Goal: Transaction & Acquisition: Purchase product/service

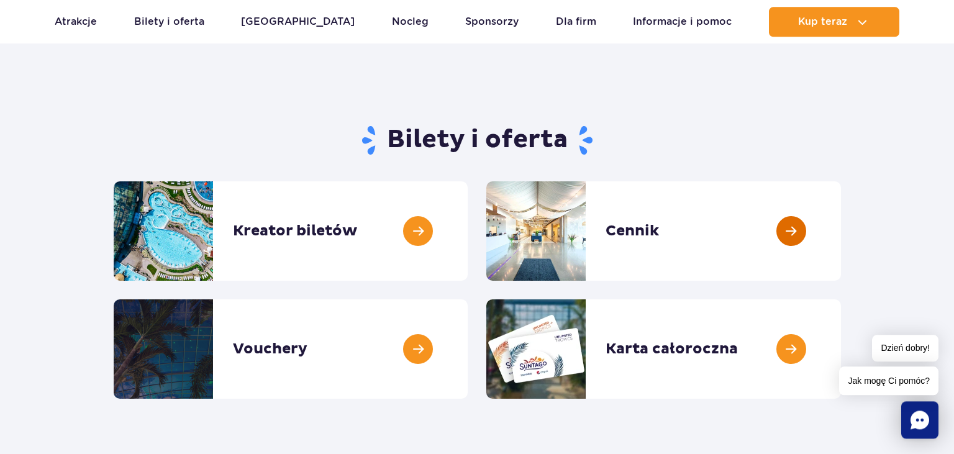
scroll to position [131, 0]
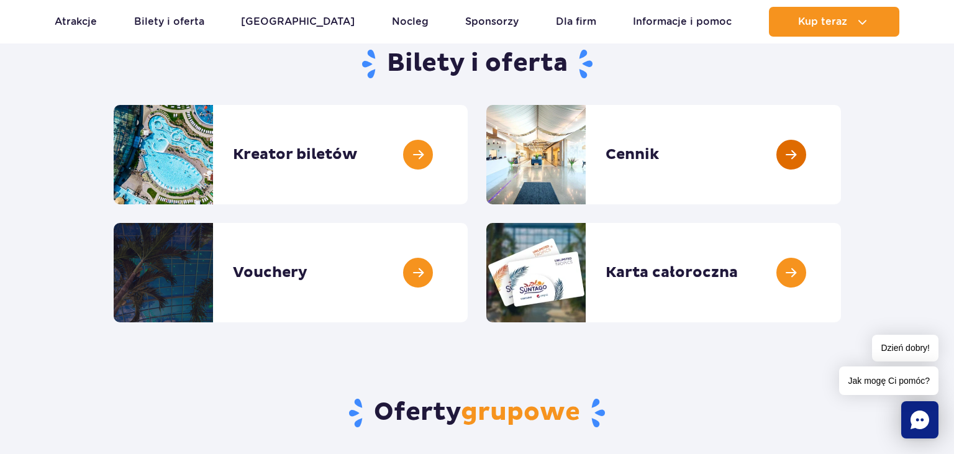
click at [841, 128] on link at bounding box center [841, 154] width 0 height 99
click at [841, 145] on link at bounding box center [841, 154] width 0 height 99
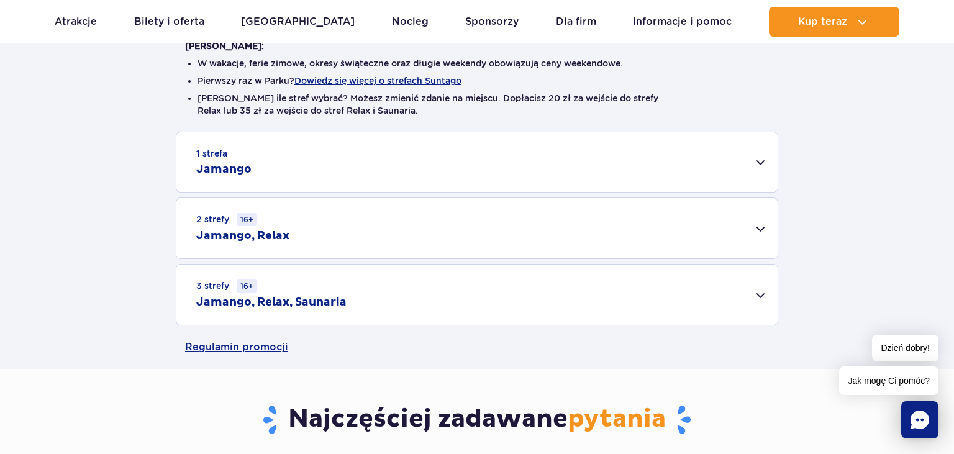
scroll to position [65, 0]
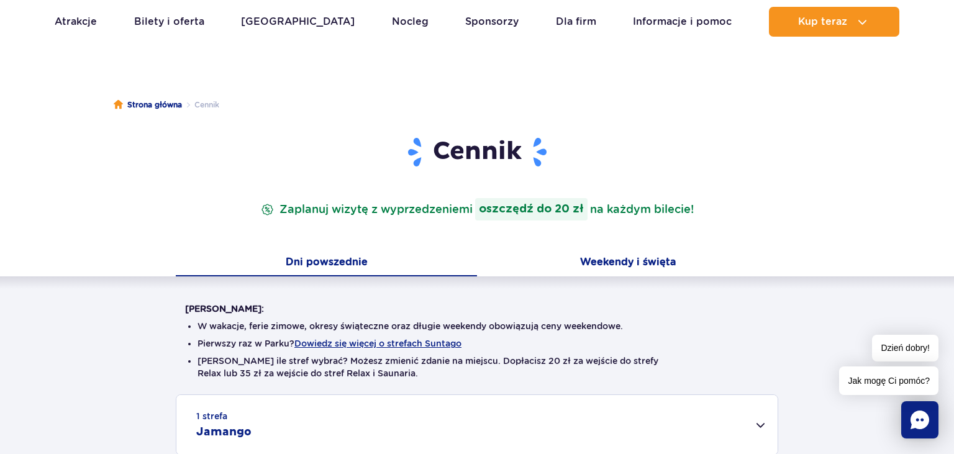
click at [612, 265] on button "Weekendy i święta" at bounding box center [627, 263] width 301 height 26
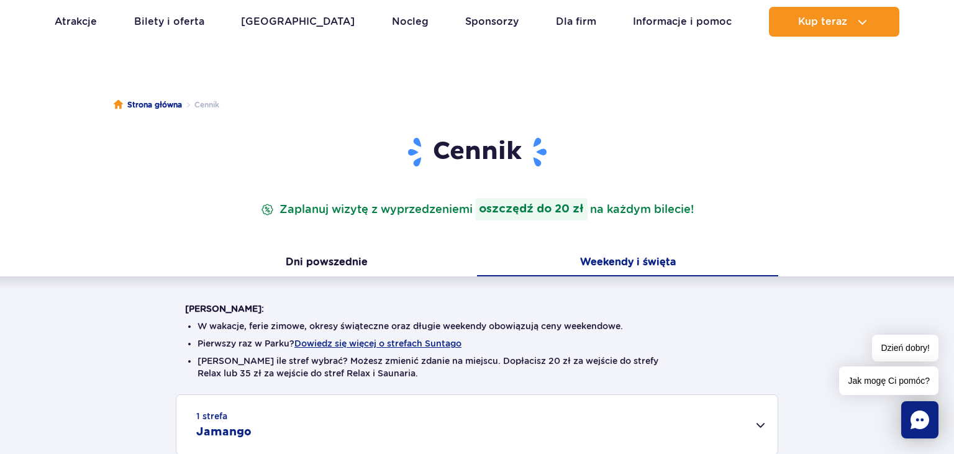
click at [612, 265] on button "Weekendy i święta" at bounding box center [627, 263] width 301 height 26
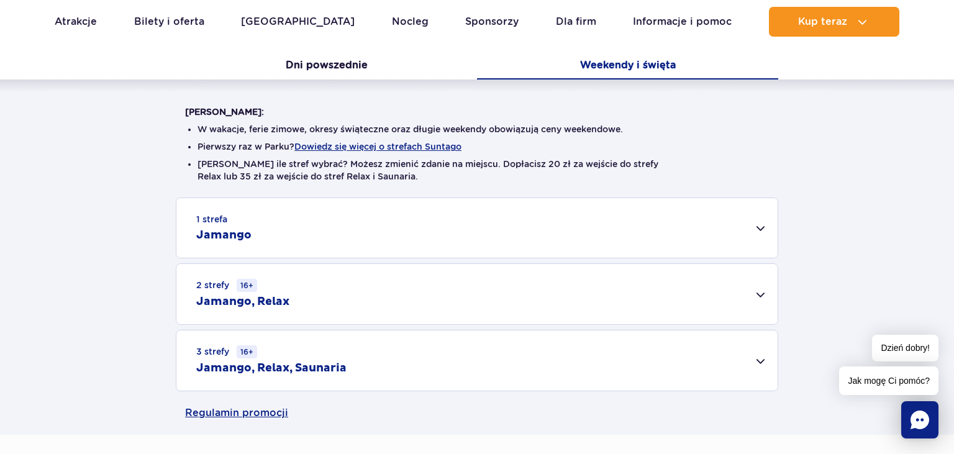
click at [760, 291] on div "2 strefy 16+ Jamango, Relax" at bounding box center [476, 294] width 601 height 60
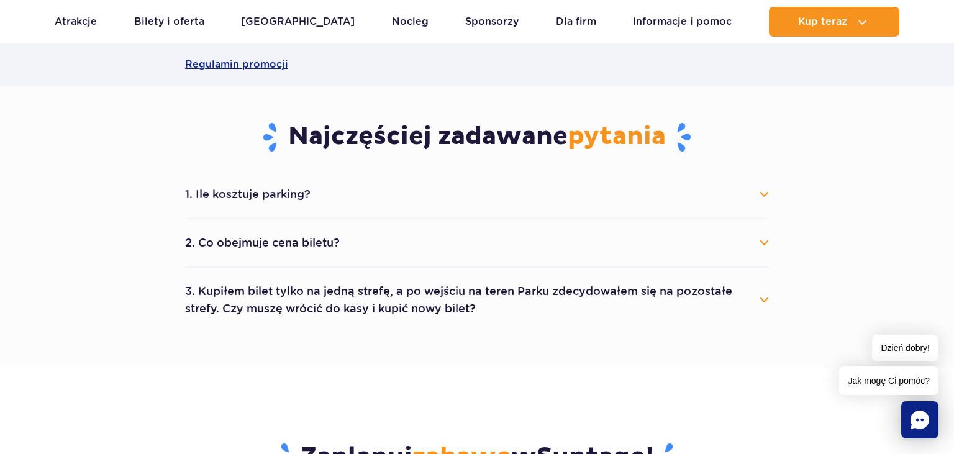
scroll to position [787, 0]
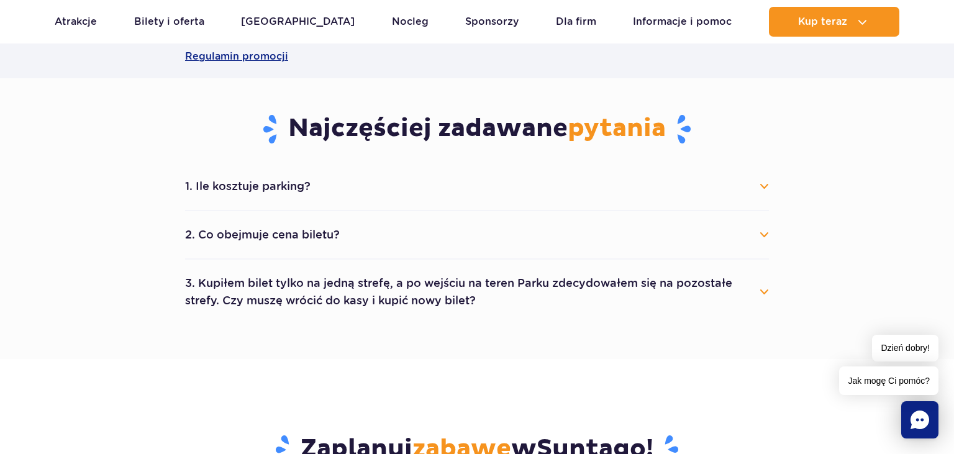
click at [327, 189] on button "1. Ile kosztuje parking?" at bounding box center [477, 186] width 584 height 27
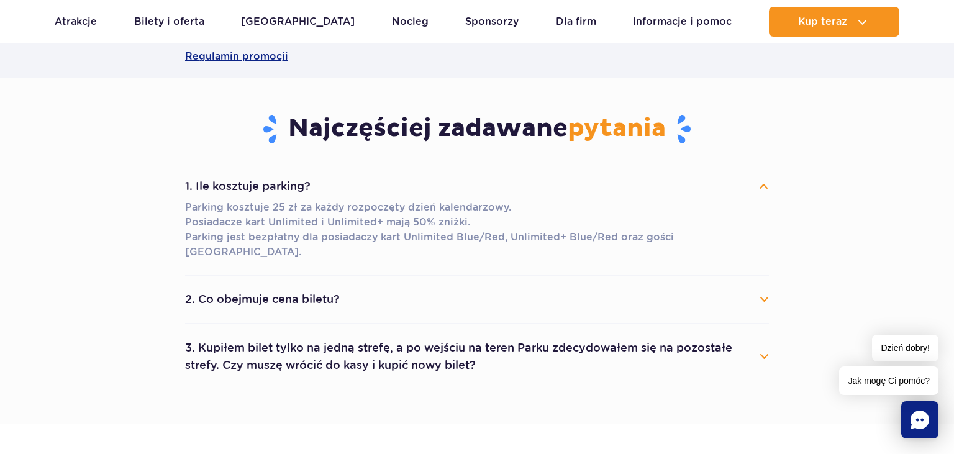
click at [772, 287] on div "1. Ile kosztuje parking? Parking kosztuje 25 zł za każdy rozpoczęty dzień kalen…" at bounding box center [477, 276] width 602 height 226
click at [760, 286] on button "2. Co obejmuje cena biletu?" at bounding box center [477, 299] width 584 height 27
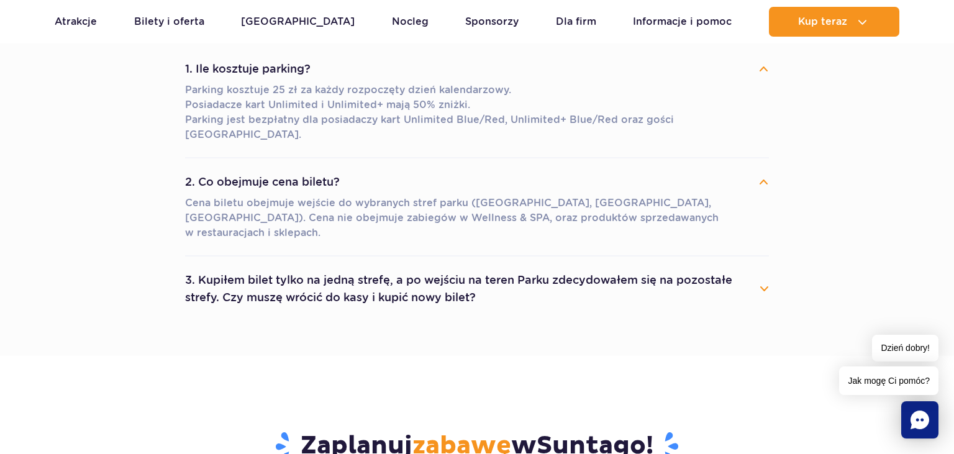
scroll to position [918, 0]
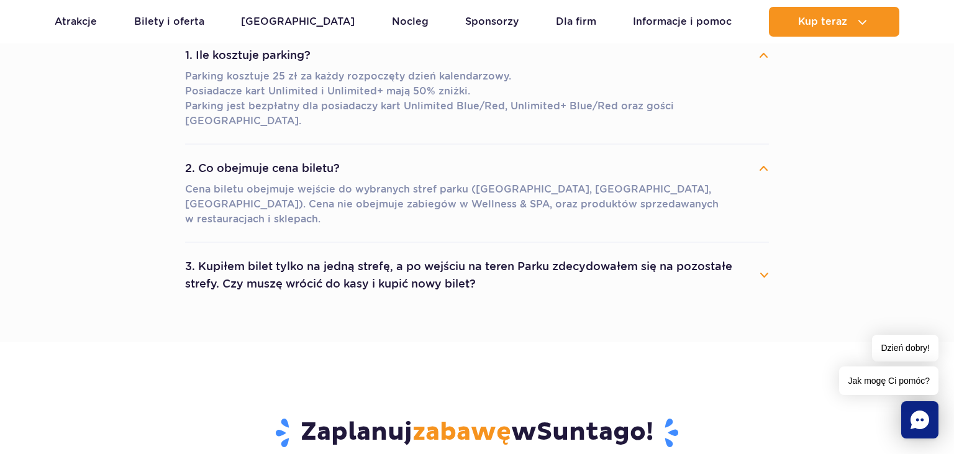
click at [764, 253] on button "3. Kupiłem bilet tylko na jedną strefę, a po wejściu na teren Parku zdecydowałe…" at bounding box center [477, 275] width 584 height 45
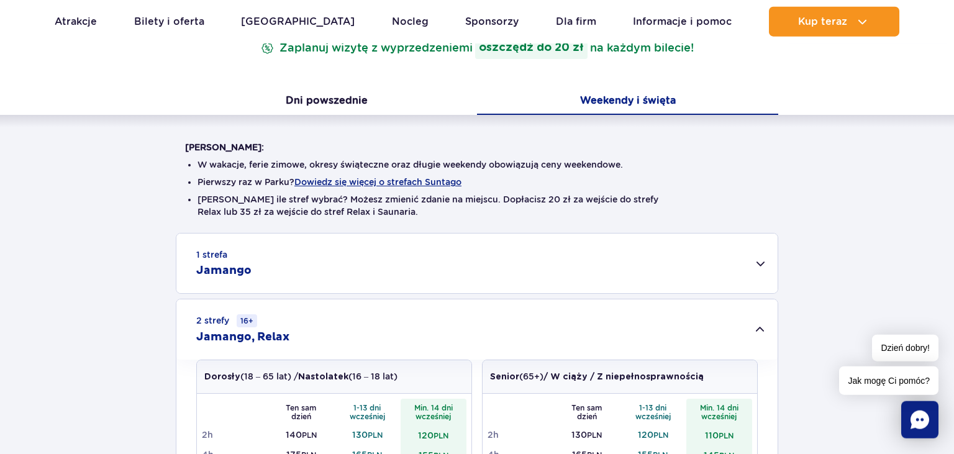
scroll to position [65, 0]
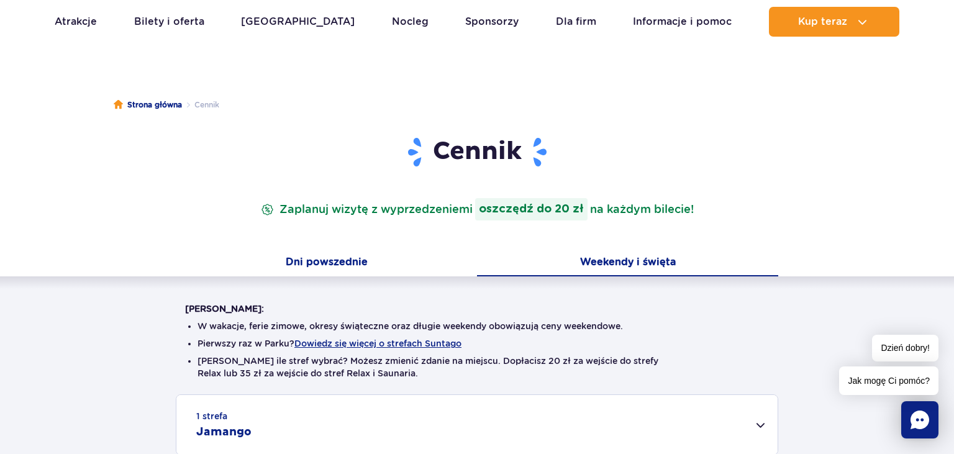
drag, startPoint x: 357, startPoint y: 276, endPoint x: 349, endPoint y: 270, distance: 10.2
click at [355, 275] on button "Dni powszednie" at bounding box center [326, 263] width 301 height 26
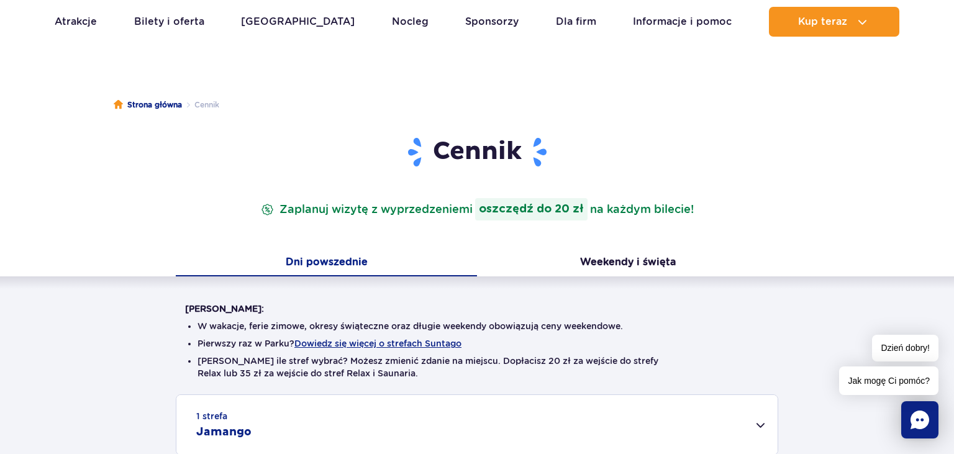
click at [349, 270] on button "Dni powszednie" at bounding box center [326, 263] width 301 height 26
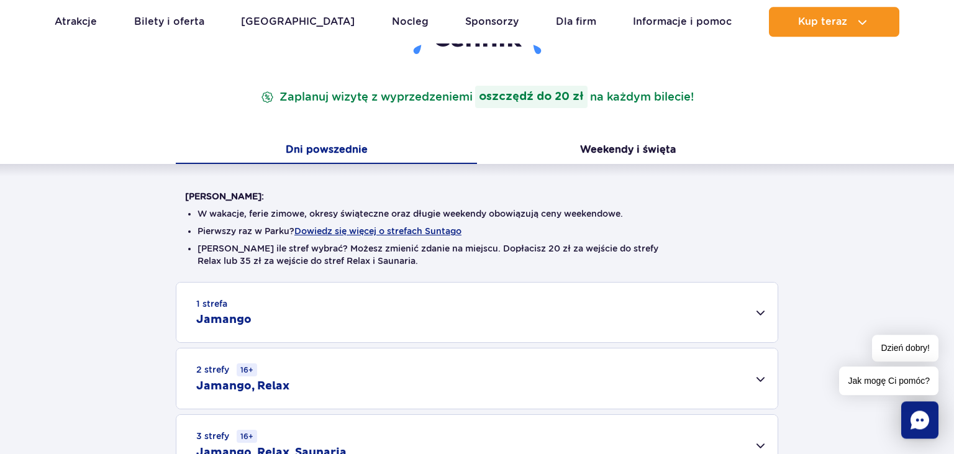
scroll to position [262, 0]
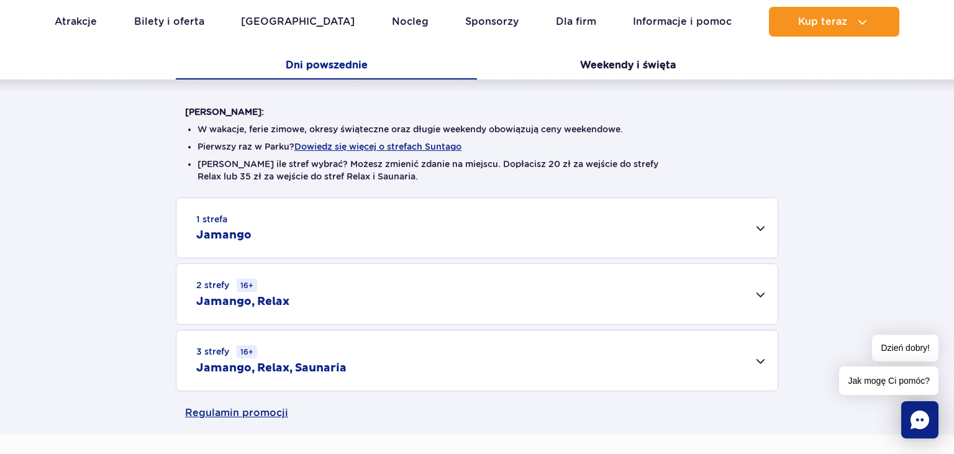
click at [373, 290] on div "2 strefy 16+ Jamango, Relax" at bounding box center [476, 294] width 601 height 60
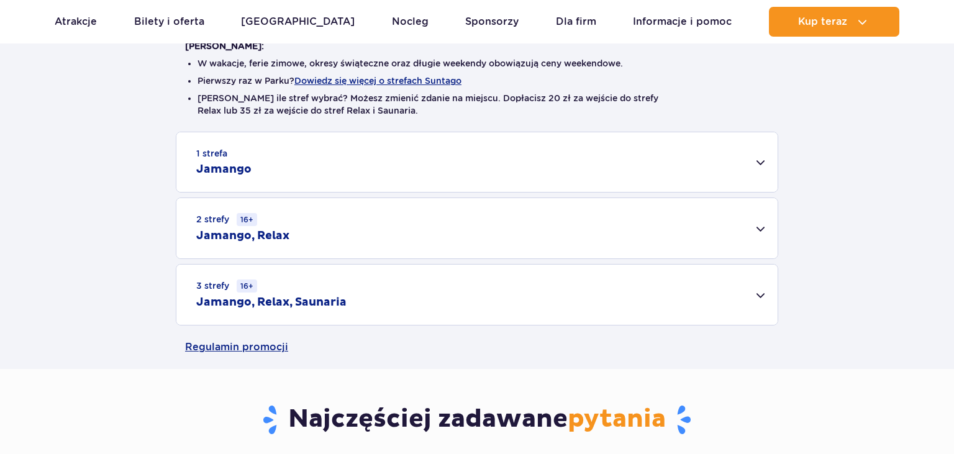
scroll to position [328, 0]
drag, startPoint x: 786, startPoint y: 153, endPoint x: 761, endPoint y: 165, distance: 28.3
click at [782, 155] on div "1 strefa Jamango Dorosły (18 – 65 lat) / Nastolatek (16 – 18 lat) Ten sam dzień…" at bounding box center [477, 229] width 954 height 194
click at [761, 165] on div "1 strefa Jamango" at bounding box center [476, 162] width 601 height 60
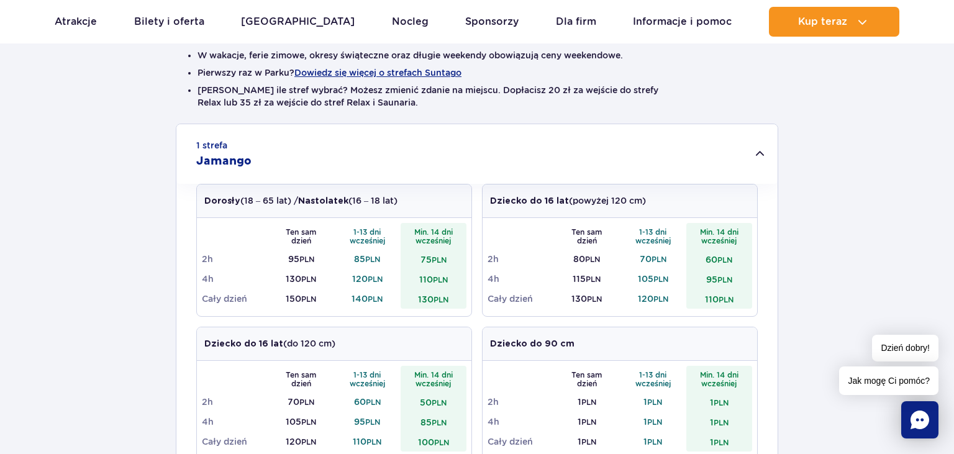
scroll to position [196, 0]
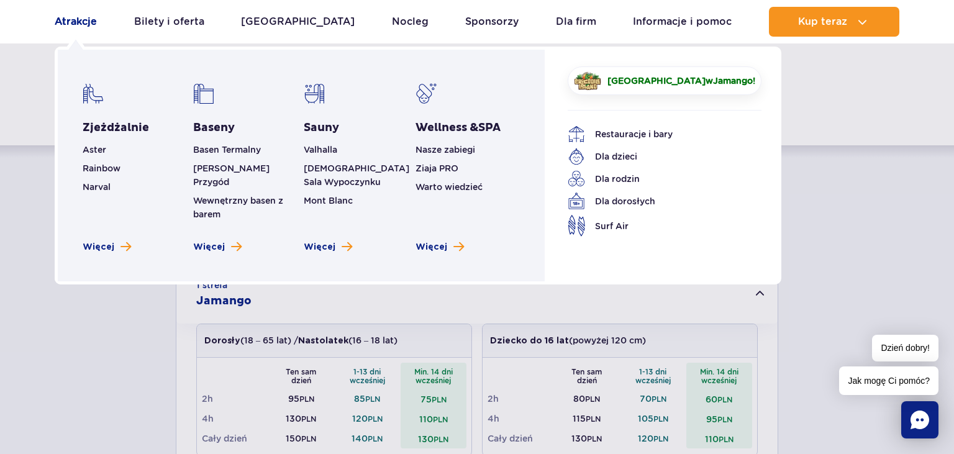
click at [83, 26] on link "Atrakcje" at bounding box center [76, 22] width 42 height 30
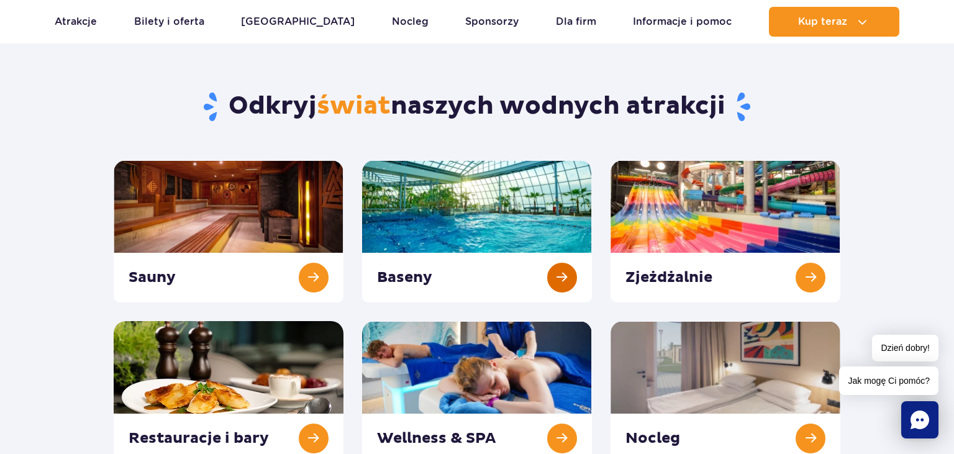
scroll to position [65, 0]
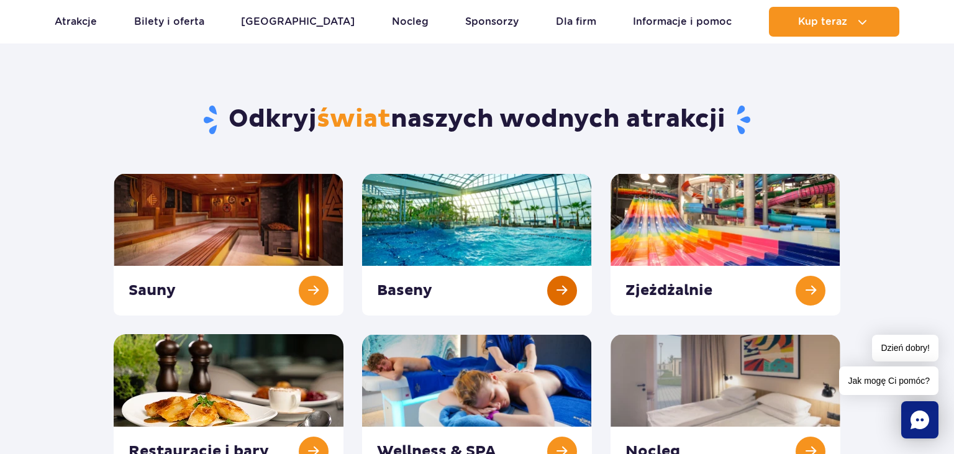
click at [527, 233] on link at bounding box center [477, 244] width 230 height 142
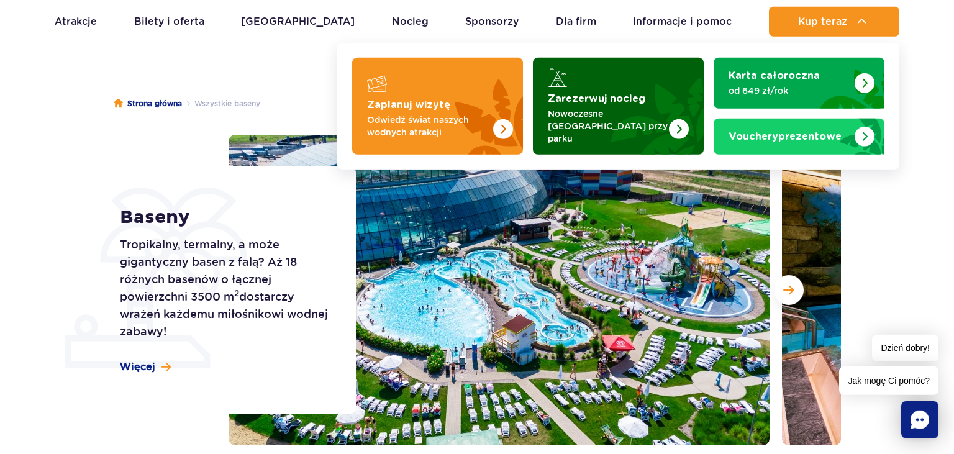
scroll to position [65, 0]
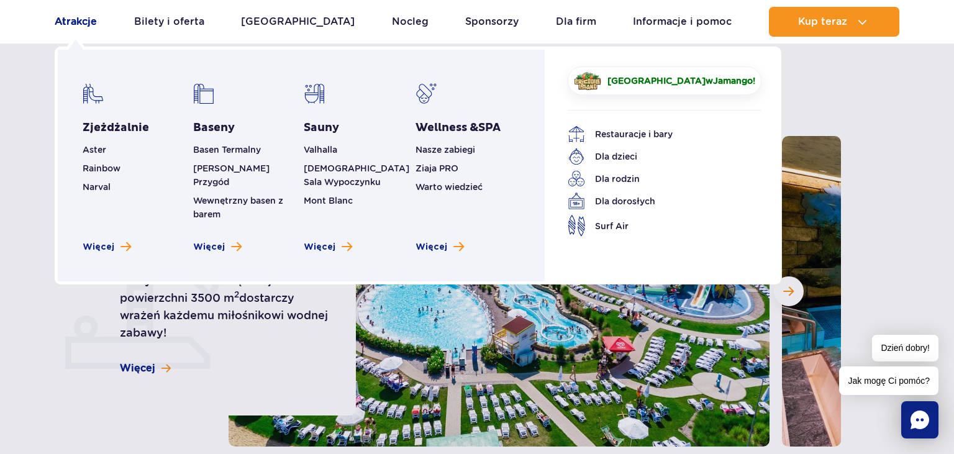
click at [68, 23] on link "Atrakcje" at bounding box center [76, 22] width 42 height 30
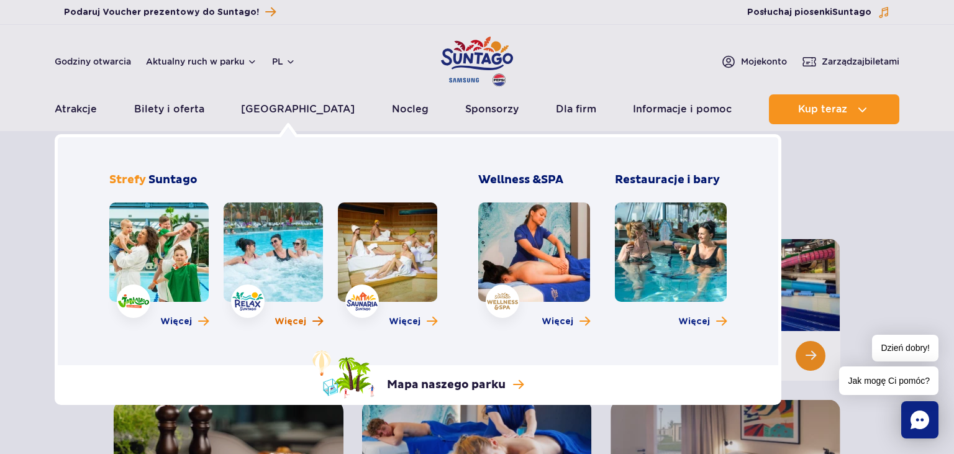
click at [284, 324] on span "Więcej" at bounding box center [290, 321] width 32 height 12
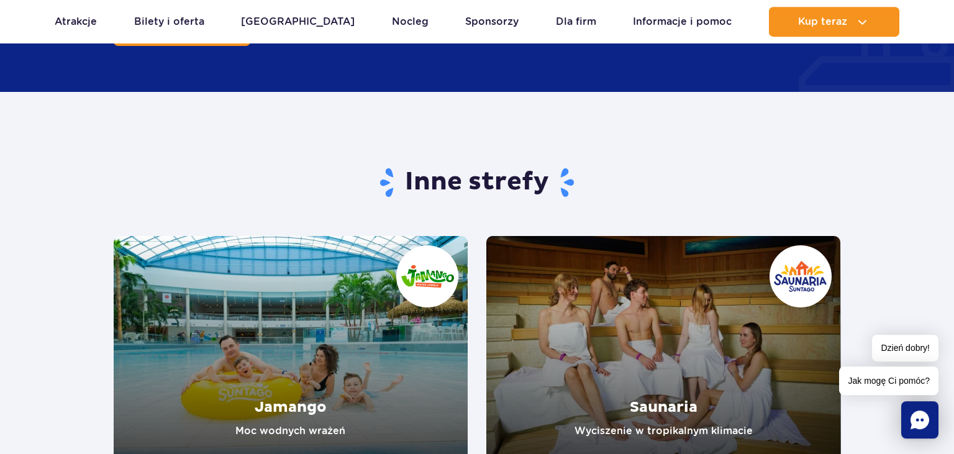
scroll to position [2033, 0]
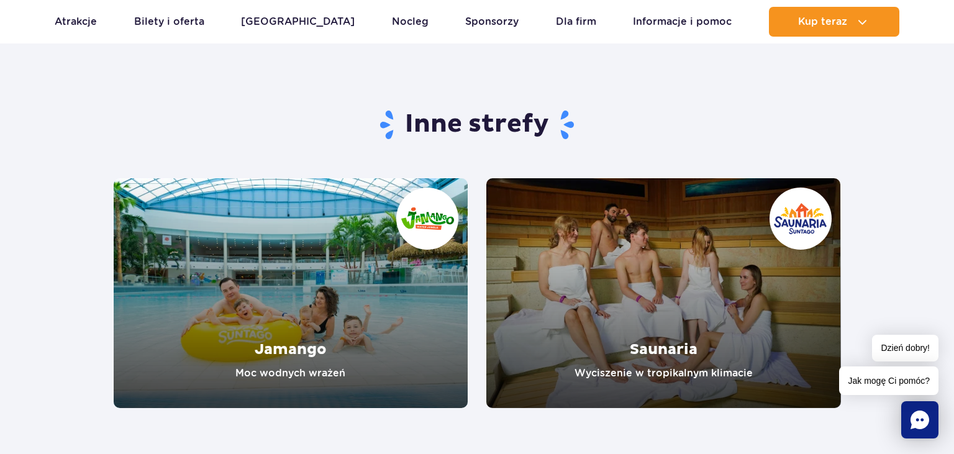
click at [310, 359] on link "Jamango" at bounding box center [291, 293] width 355 height 230
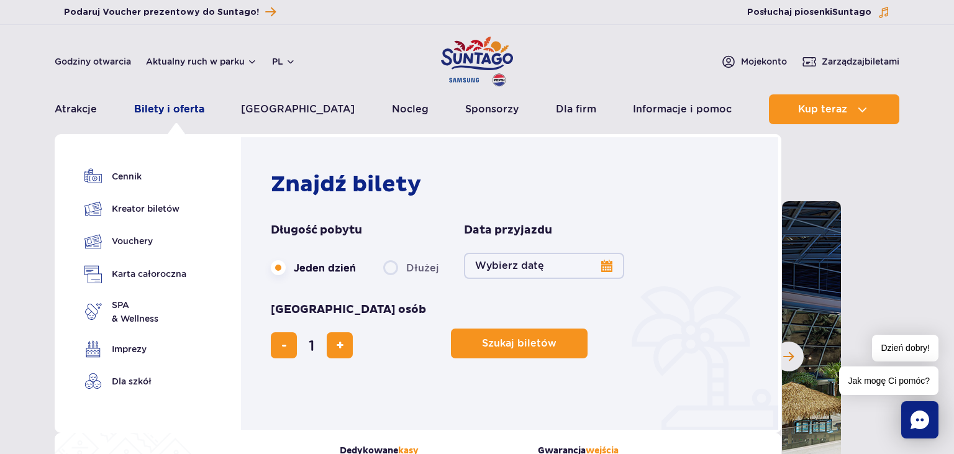
click at [185, 116] on link "Bilety i oferta" at bounding box center [169, 109] width 70 height 30
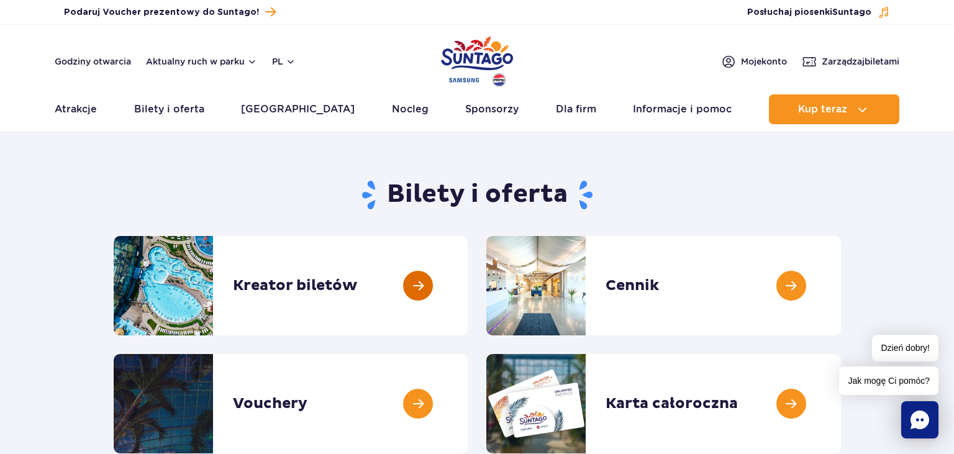
click at [468, 291] on link at bounding box center [468, 285] width 0 height 99
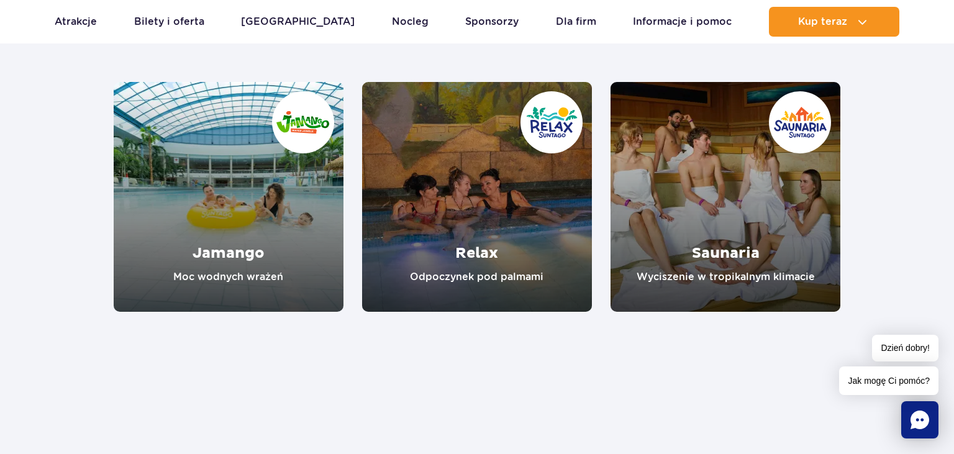
scroll to position [1180, 0]
